Goal: Navigation & Orientation: Find specific page/section

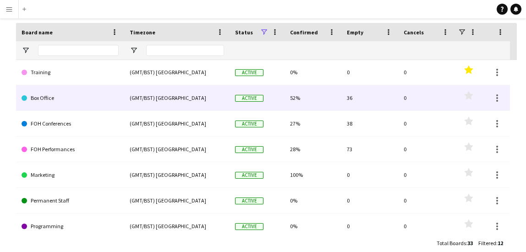
scroll to position [104, 0]
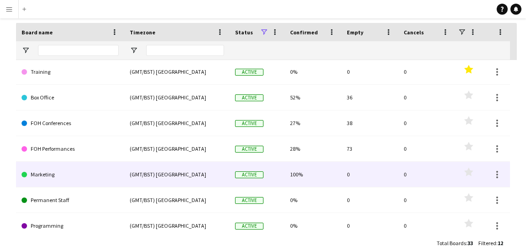
click at [107, 179] on link "Marketing" at bounding box center [70, 175] width 97 height 26
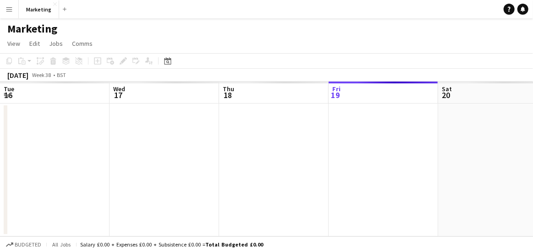
scroll to position [0, 219]
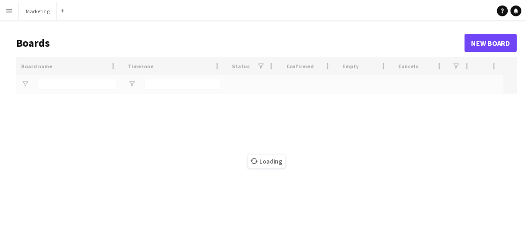
scroll to position [47, 0]
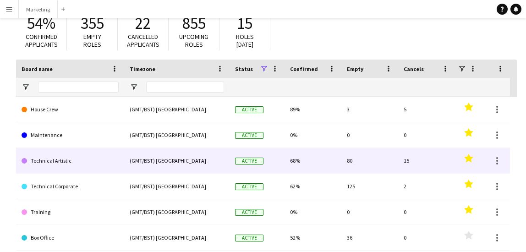
click at [85, 165] on link "Technical Artistic" at bounding box center [70, 161] width 97 height 26
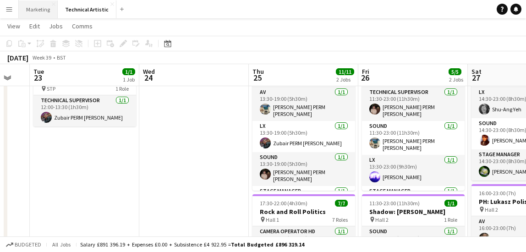
click at [38, 11] on button "Marketing Close" at bounding box center [38, 9] width 39 height 18
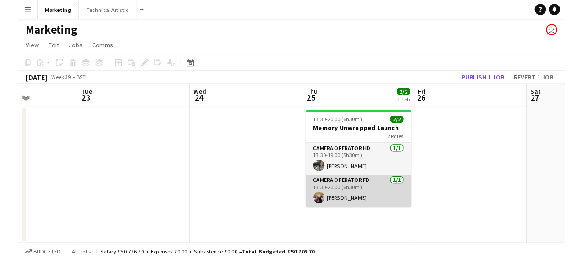
scroll to position [0, 380]
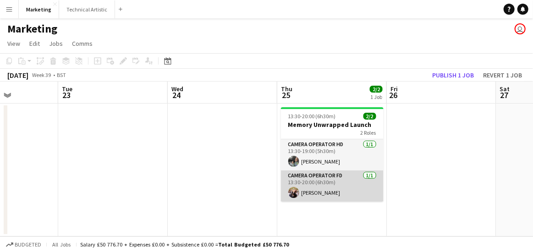
drag, startPoint x: 339, startPoint y: 175, endPoint x: 326, endPoint y: 178, distance: 13.3
click at [326, 178] on app-card-role "Camera Operator FD [DATE] 13:30-20:00 (6h30m) [PERSON_NAME]" at bounding box center [332, 186] width 103 height 31
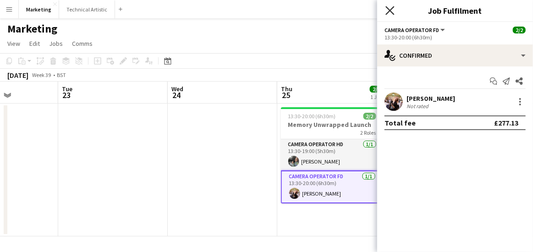
click at [390, 9] on icon "Close pop-in" at bounding box center [390, 10] width 9 height 9
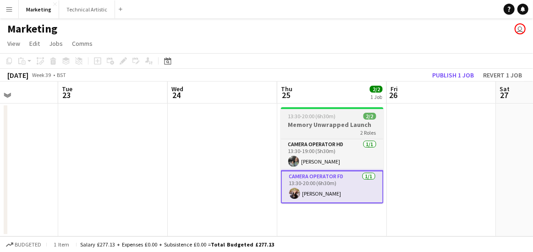
click at [305, 126] on h3 "Memory Unwrapped Launch" at bounding box center [332, 125] width 103 height 8
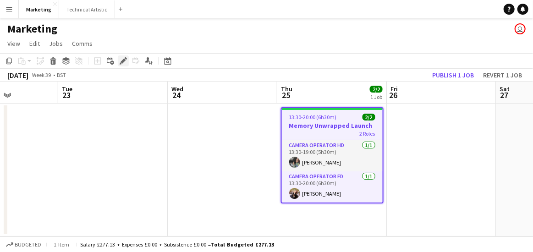
click at [120, 61] on icon "Edit" at bounding box center [123, 60] width 7 height 7
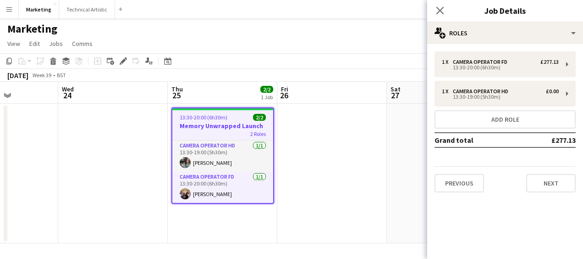
click at [333, 39] on app-page-menu "View Day view expanded Day view collapsed Month view Date picker Jump to [DATE]…" at bounding box center [291, 44] width 583 height 17
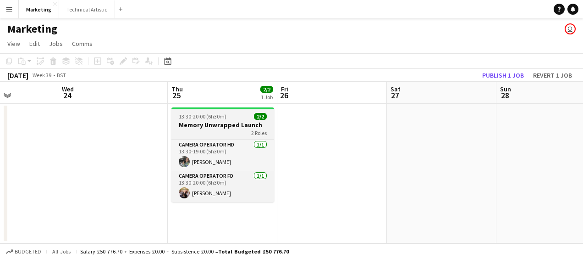
click at [240, 130] on div "2 Roles" at bounding box center [222, 132] width 103 height 7
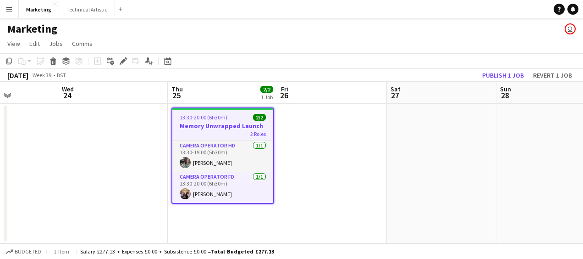
click at [240, 130] on div "2 Roles" at bounding box center [222, 133] width 101 height 7
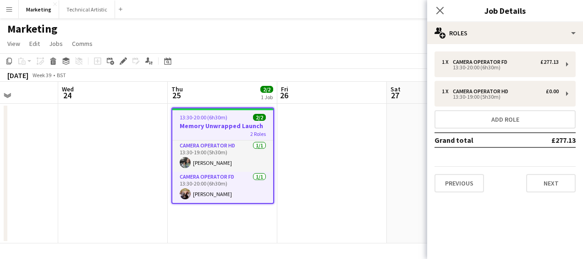
click at [240, 130] on div "2 Roles" at bounding box center [222, 133] width 101 height 7
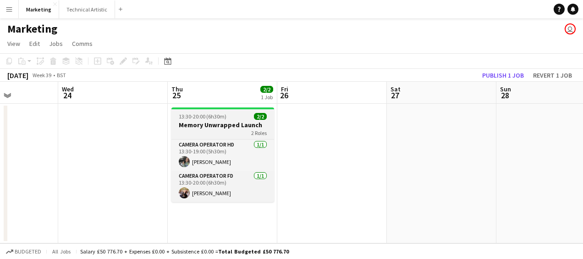
click at [223, 117] on span "13:30-20:00 (6h30m)" at bounding box center [203, 116] width 48 height 7
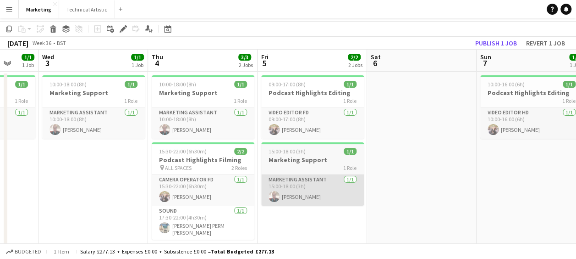
scroll to position [0, 0]
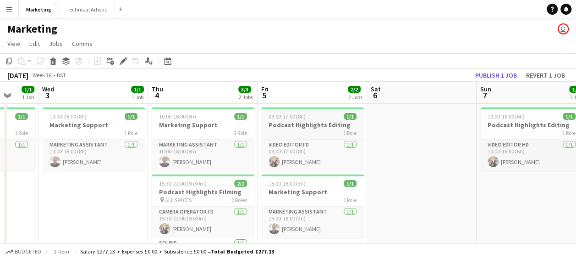
click at [314, 126] on h3 "Podcast Highlights Editing" at bounding box center [312, 125] width 103 height 8
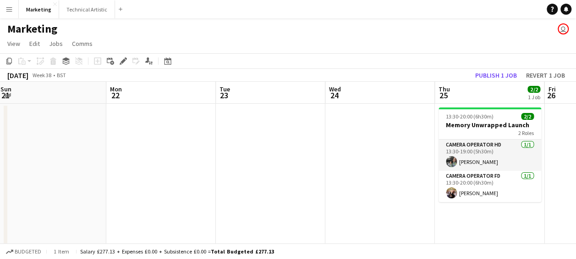
scroll to position [0, 405]
